Goal: Information Seeking & Learning: Learn about a topic

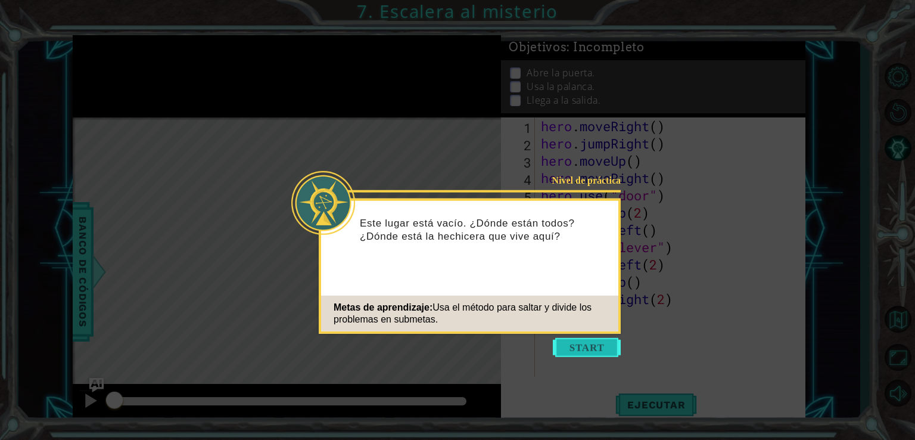
click at [588, 343] on button "Start" at bounding box center [587, 347] width 68 height 19
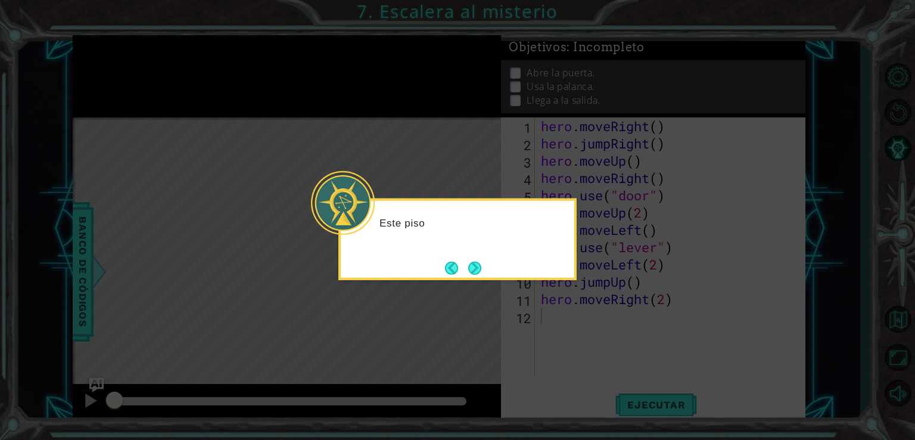
click at [478, 271] on button "Next" at bounding box center [474, 267] width 13 height 13
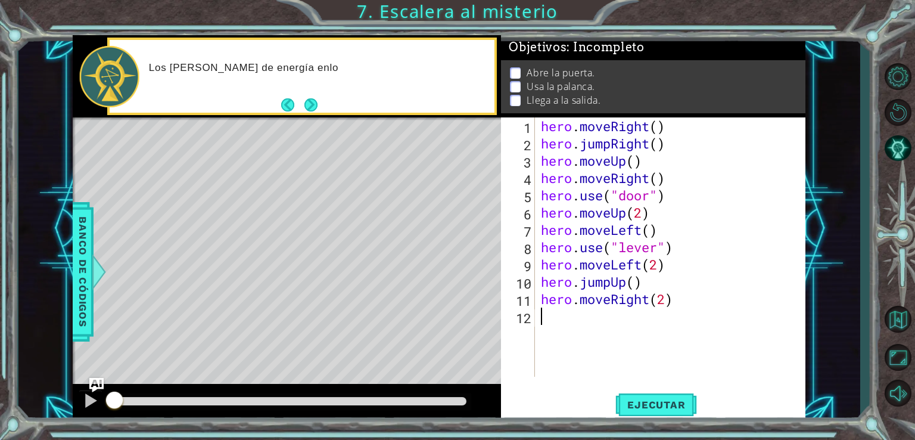
click at [309, 103] on button "Next" at bounding box center [310, 104] width 13 height 13
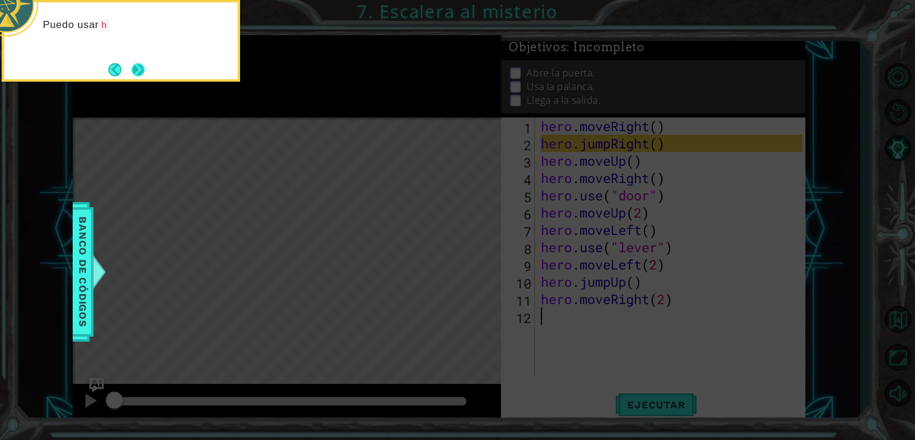
click at [133, 76] on button "Next" at bounding box center [138, 69] width 13 height 13
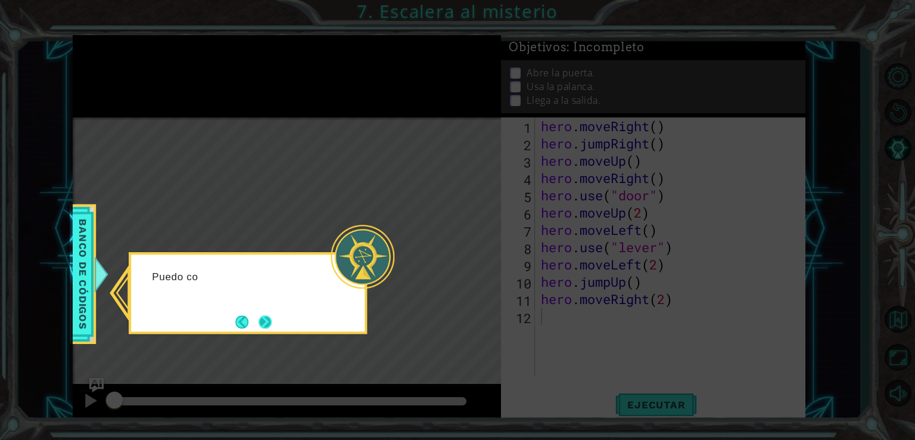
click at [272, 315] on button "Next" at bounding box center [264, 321] width 13 height 13
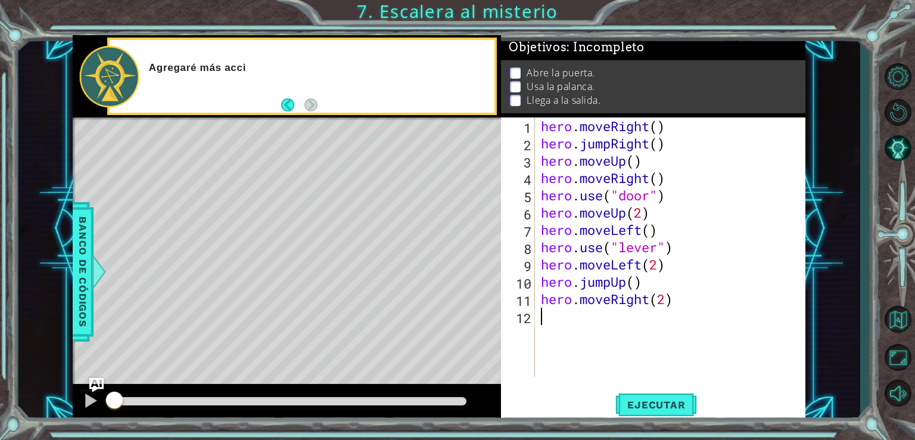
click at [349, 92] on div "Agregaré más acci" at bounding box center [318, 76] width 354 height 42
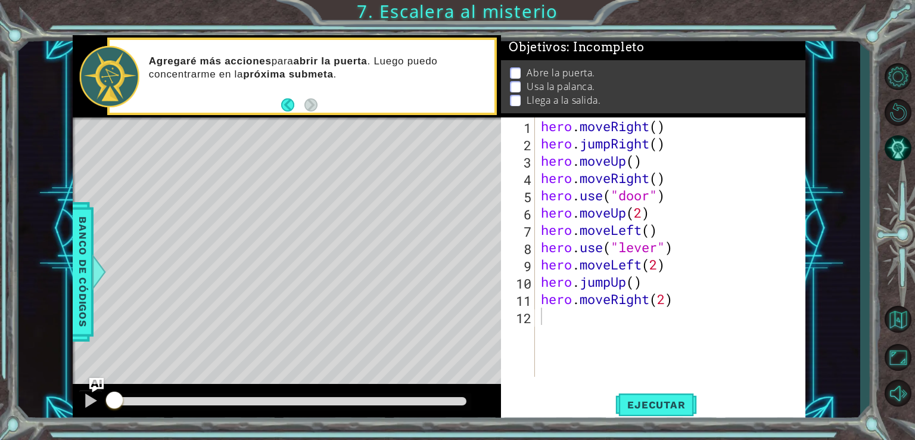
drag, startPoint x: 712, startPoint y: 30, endPoint x: 732, endPoint y: 27, distance: 20.5
click at [732, 27] on div "1 ההההההההההההההההההההההההההההההההההההההההההההההההההההההההההההההההההההההההההההה…" at bounding box center [457, 220] width 915 height 440
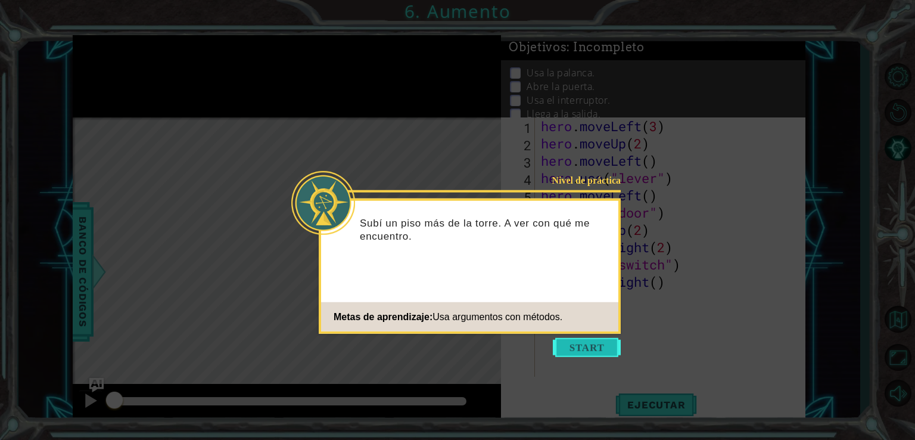
click at [568, 338] on button "Start" at bounding box center [587, 347] width 68 height 19
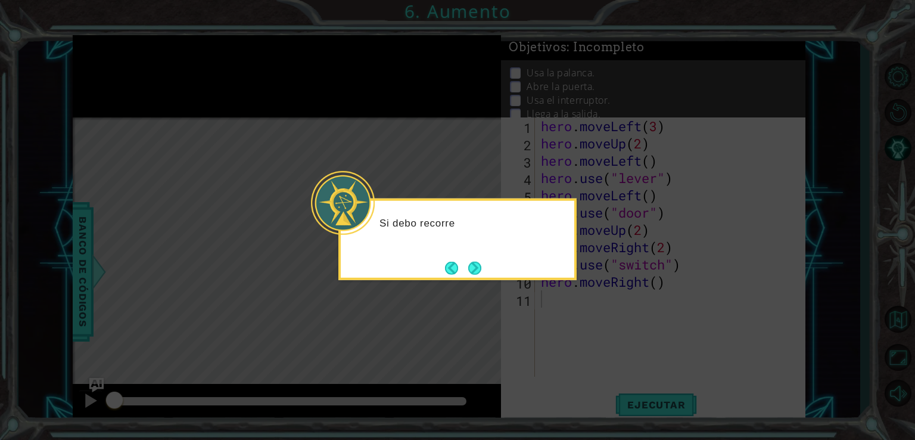
click at [475, 260] on button "Next" at bounding box center [474, 267] width 21 height 21
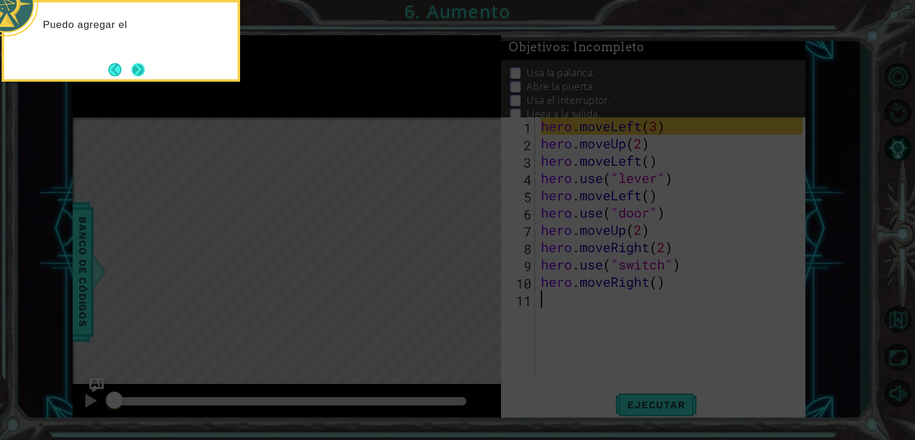
click at [143, 72] on button "Next" at bounding box center [139, 70] width 14 height 14
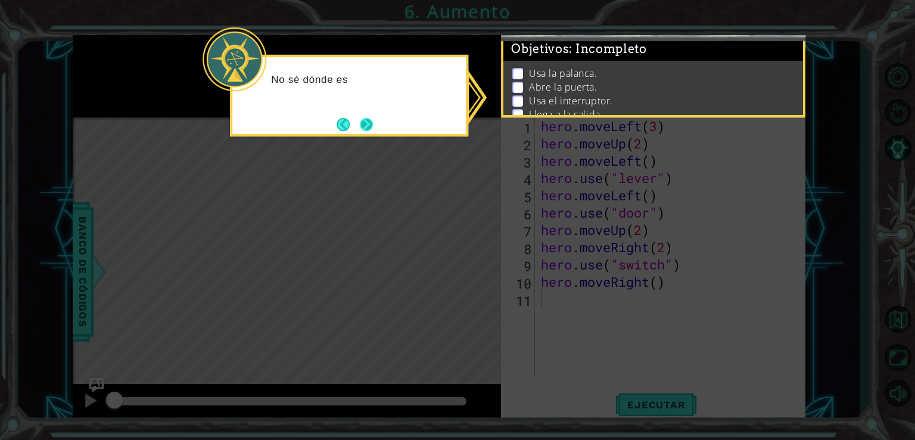
click at [370, 128] on button "Next" at bounding box center [366, 123] width 21 height 21
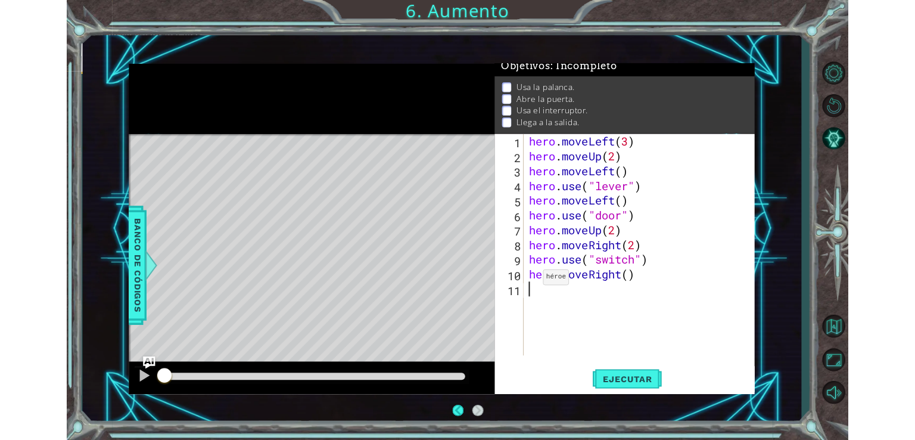
scroll to position [14, 0]
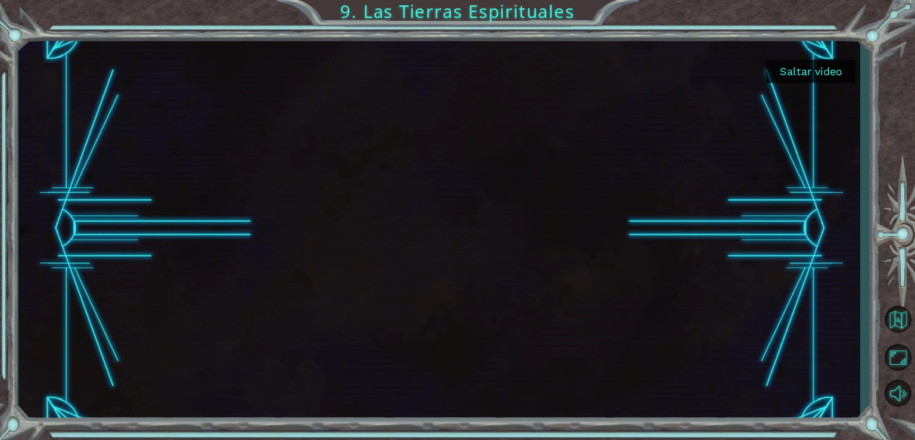
click at [803, 79] on button "Saltar video" at bounding box center [810, 71] width 89 height 23
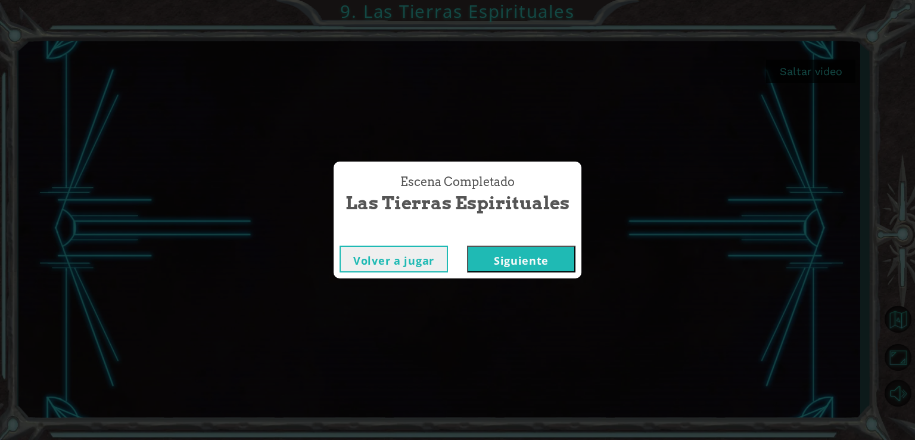
click at [491, 260] on button "Siguiente" at bounding box center [521, 258] width 108 height 27
